Goal: Information Seeking & Learning: Learn about a topic

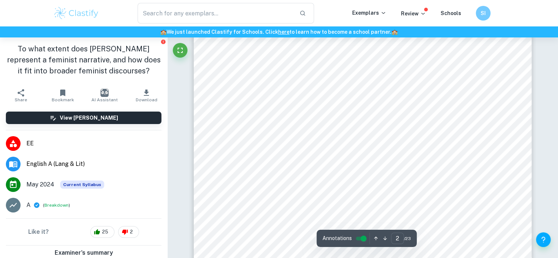
scroll to position [609, 0]
drag, startPoint x: 219, startPoint y: 131, endPoint x: 265, endPoint y: 140, distance: 46.7
click at [265, 140] on div "2 Table of Contents Page Acknowledgements 2 Table of Contents Page 3 Introducti…" at bounding box center [363, 210] width 338 height 478
click at [269, 135] on span "The Ending9s Significance" at bounding box center [256, 132] width 72 height 7
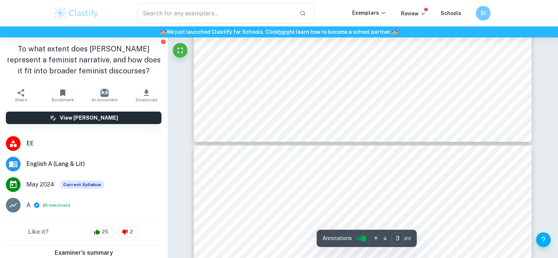
scroll to position [1017, 0]
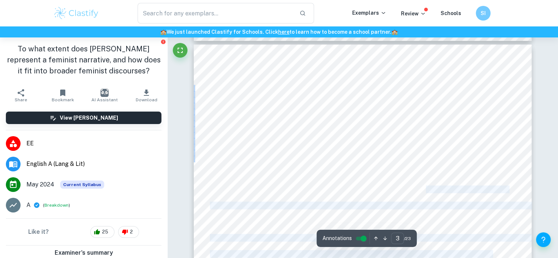
drag, startPoint x: 206, startPoint y: 108, endPoint x: 406, endPoint y: 182, distance: 213.8
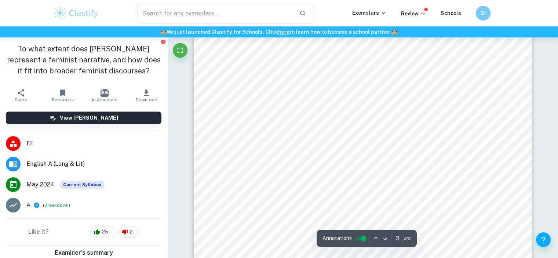
scroll to position [1037, 0]
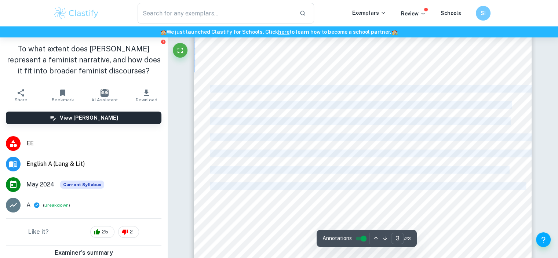
drag, startPoint x: 210, startPoint y: 87, endPoint x: 511, endPoint y: 187, distance: 317.0
copy div "Disney9s animated classic, <Mulan= (1998) has long been celebrated for its port…"
